Goal: Task Accomplishment & Management: Manage account settings

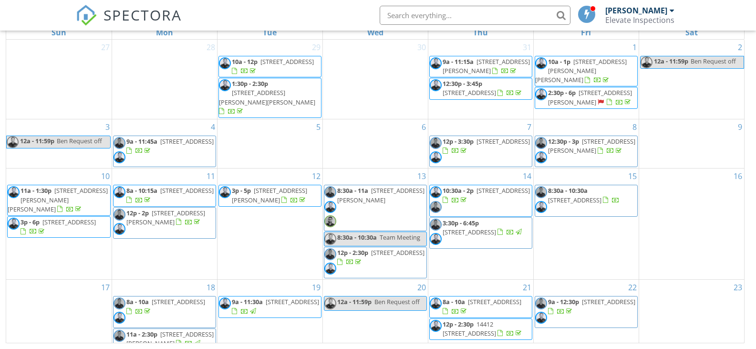
scroll to position [144, 0]
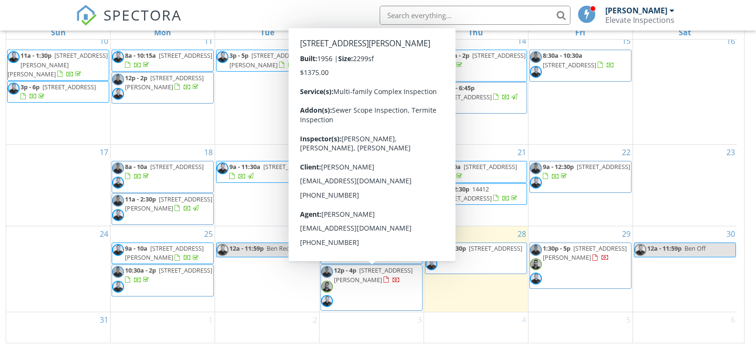
click at [367, 284] on span "12p - 4p 2028 Wallace Ave , Costa Mesa 92627" at bounding box center [371, 287] width 101 height 43
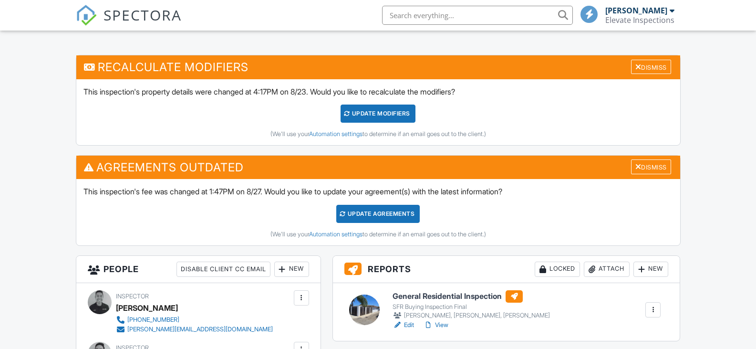
scroll to position [375, 0]
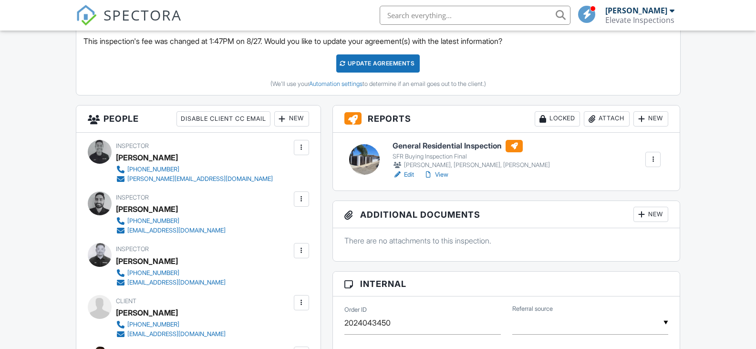
click at [408, 175] on link "Edit" at bounding box center [403, 175] width 21 height 10
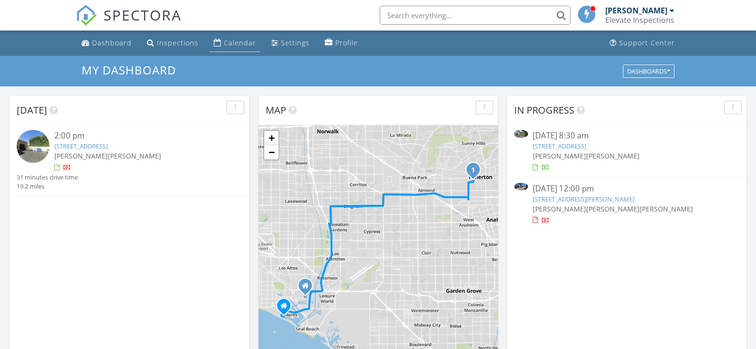
click at [242, 45] on div "Calendar" at bounding box center [240, 42] width 32 height 9
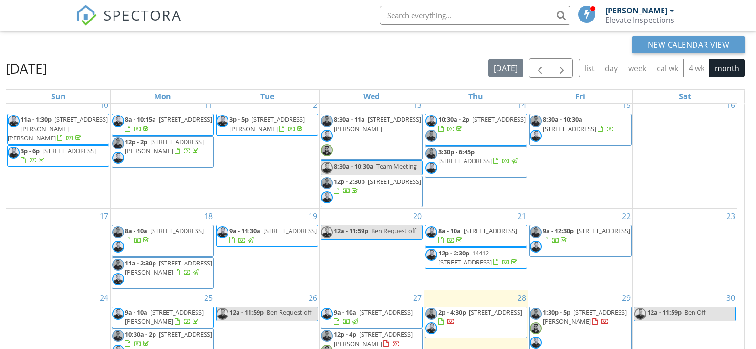
scroll to position [127, 0]
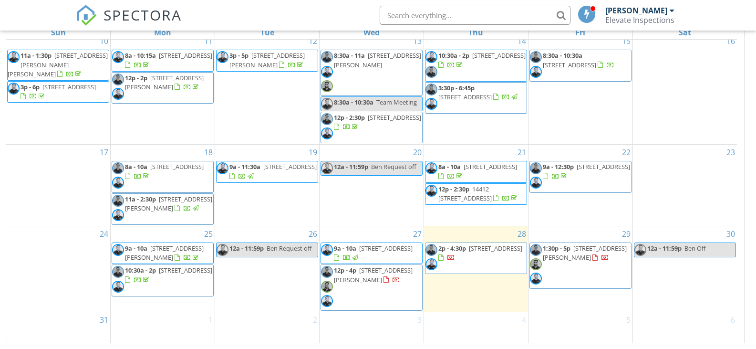
click at [379, 282] on span "[STREET_ADDRESS][PERSON_NAME]" at bounding box center [373, 275] width 79 height 18
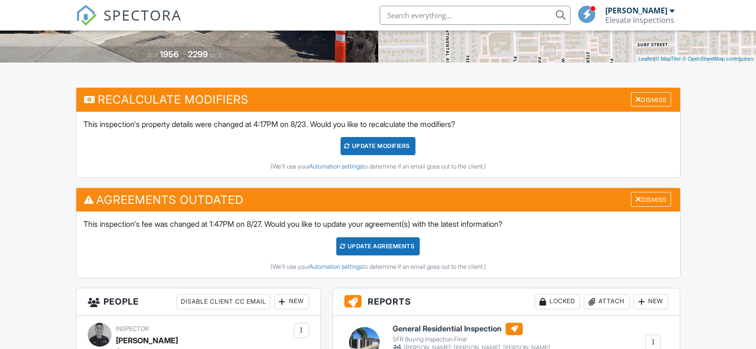
scroll to position [281, 0]
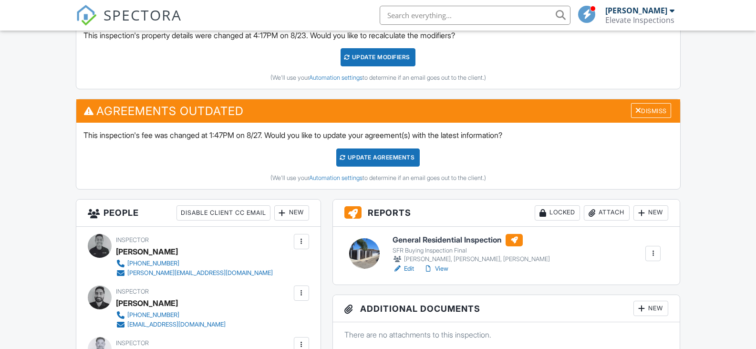
click at [402, 266] on div at bounding box center [398, 269] width 10 height 10
